Goal: Navigation & Orientation: Find specific page/section

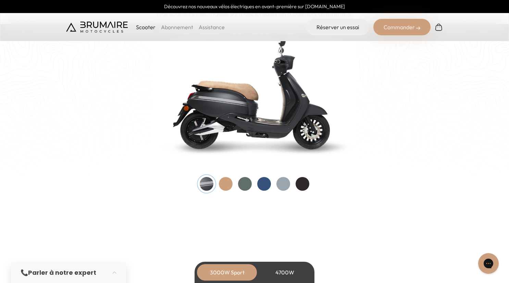
scroll to position [720, 0]
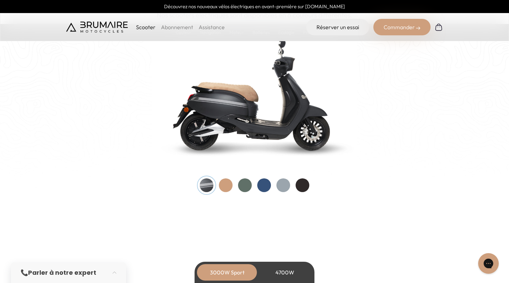
click at [228, 187] on div at bounding box center [226, 185] width 14 height 14
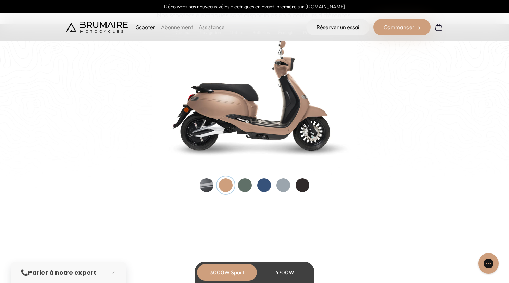
click at [245, 186] on div at bounding box center [245, 185] width 14 height 14
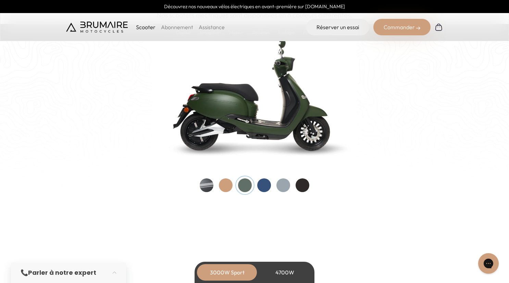
click at [265, 184] on div at bounding box center [264, 185] width 14 height 14
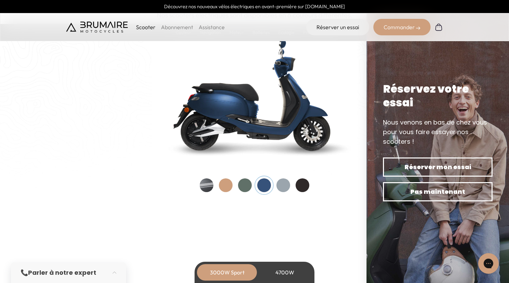
click at [286, 187] on div at bounding box center [284, 185] width 14 height 14
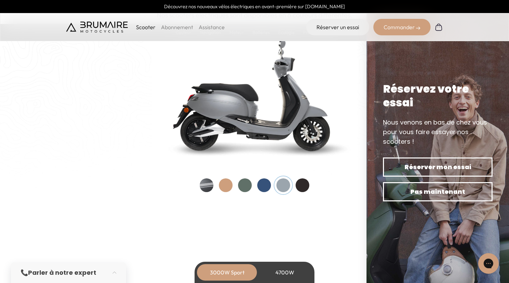
click at [306, 185] on div at bounding box center [303, 185] width 14 height 14
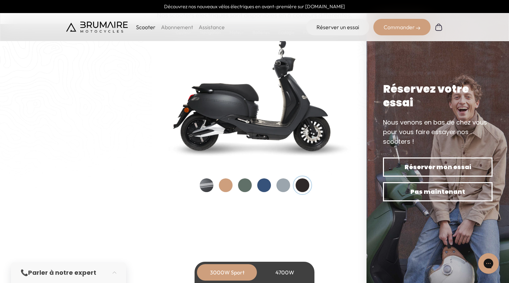
click at [285, 187] on div at bounding box center [284, 185] width 14 height 14
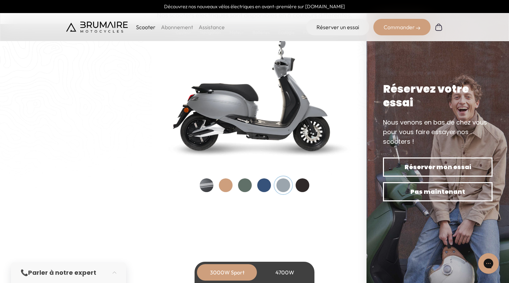
click at [303, 188] on div at bounding box center [303, 185] width 14 height 14
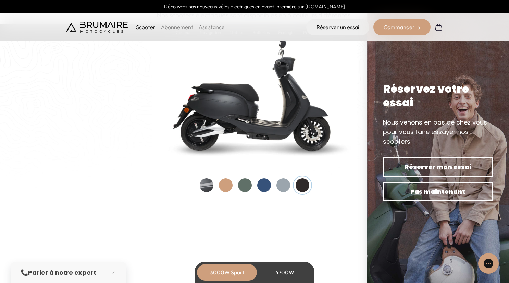
click at [284, 187] on div at bounding box center [284, 185] width 14 height 14
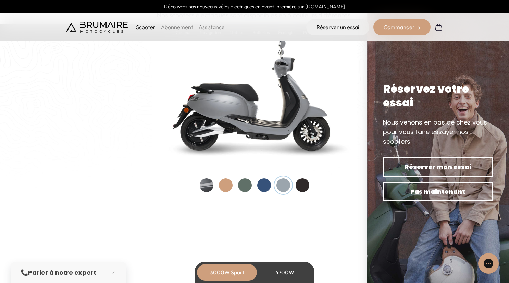
click at [264, 188] on div at bounding box center [264, 185] width 14 height 14
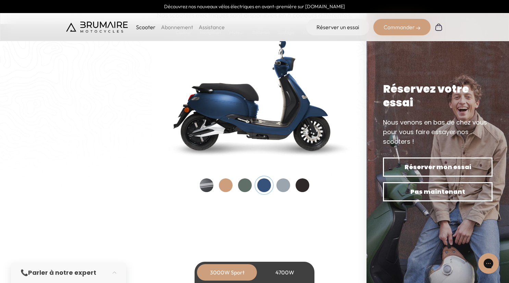
click at [243, 185] on div at bounding box center [245, 185] width 14 height 14
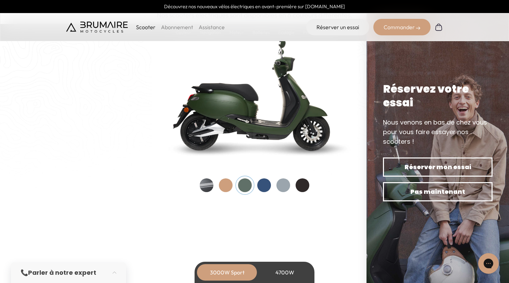
click at [223, 187] on div at bounding box center [226, 185] width 14 height 14
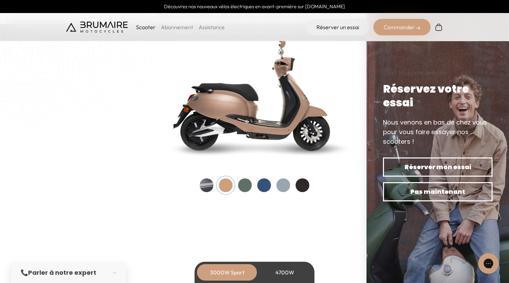
click at [202, 190] on div at bounding box center [207, 185] width 14 height 14
